Goal: Navigation & Orientation: Find specific page/section

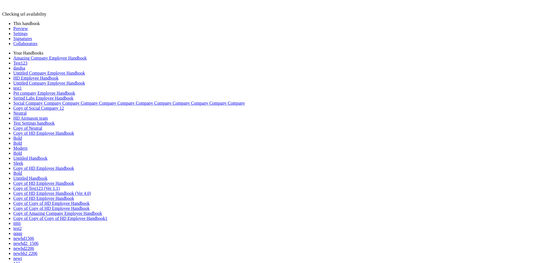
drag, startPoint x: 413, startPoint y: 11, endPoint x: 168, endPoint y: 16, distance: 244.3
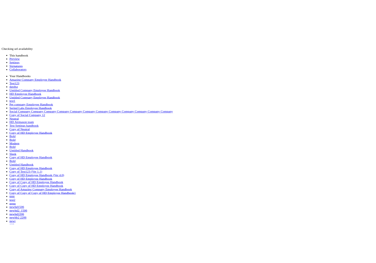
scroll to position [167, 0]
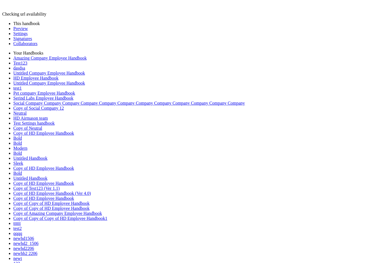
drag, startPoint x: 316, startPoint y: 15, endPoint x: 316, endPoint y: 31, distance: 16.4
drag, startPoint x: 90, startPoint y: 5, endPoint x: 191, endPoint y: 39, distance: 106.6
drag, startPoint x: 326, startPoint y: 10, endPoint x: 330, endPoint y: 53, distance: 42.9
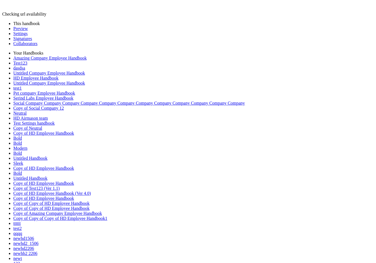
drag, startPoint x: 327, startPoint y: 45, endPoint x: 344, endPoint y: 55, distance: 20.2
drag, startPoint x: 182, startPoint y: 19, endPoint x: 289, endPoint y: 42, distance: 109.2
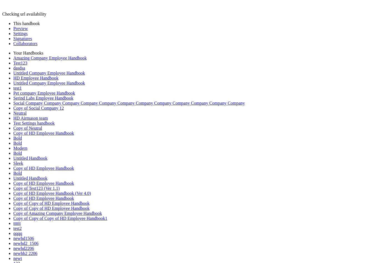
drag, startPoint x: 298, startPoint y: 26, endPoint x: 302, endPoint y: 38, distance: 12.0
